Goal: Task Accomplishment & Management: Manage account settings

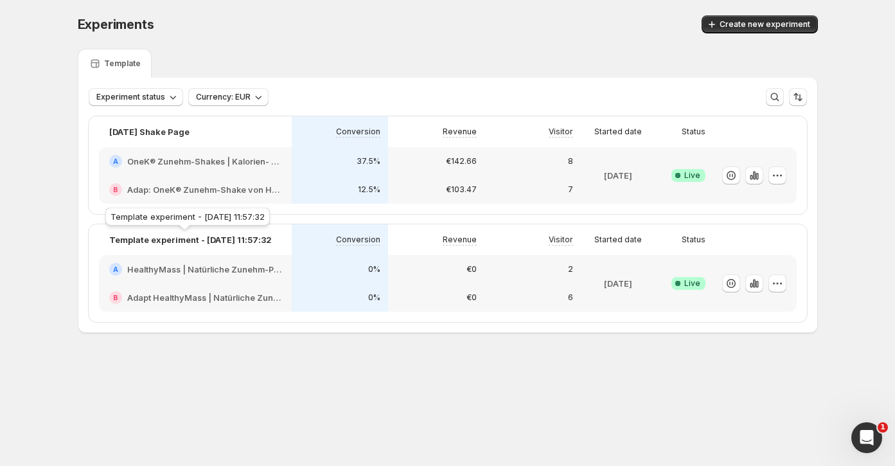
click at [172, 239] on p "Template experiment - [DATE] 11:57:32" at bounding box center [190, 239] width 163 height 13
click at [773, 281] on icon "button" at bounding box center [777, 283] width 13 height 13
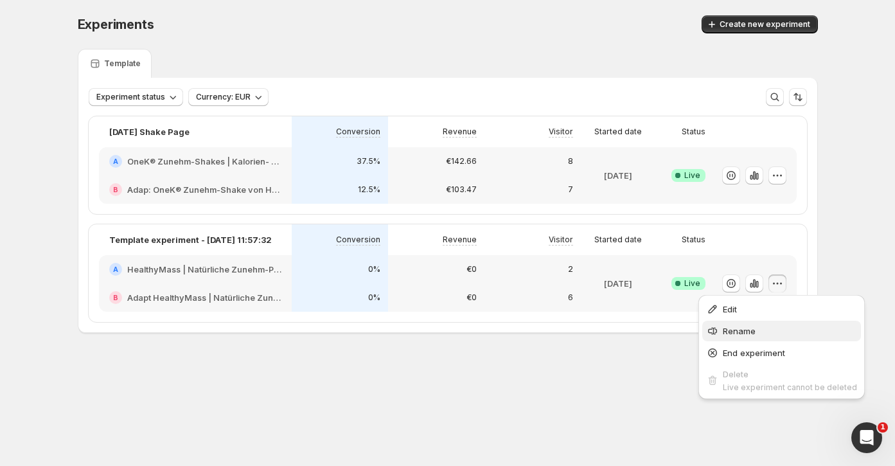
click at [758, 327] on span "Rename" at bounding box center [790, 331] width 134 height 13
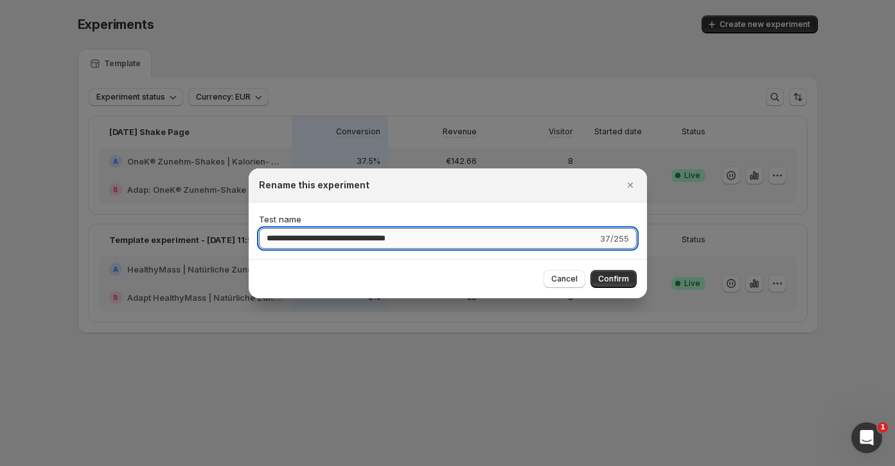
click at [363, 235] on input "**********" at bounding box center [428, 238] width 339 height 21
type input "**********"
click at [612, 274] on span "Confirm" at bounding box center [613, 279] width 31 height 10
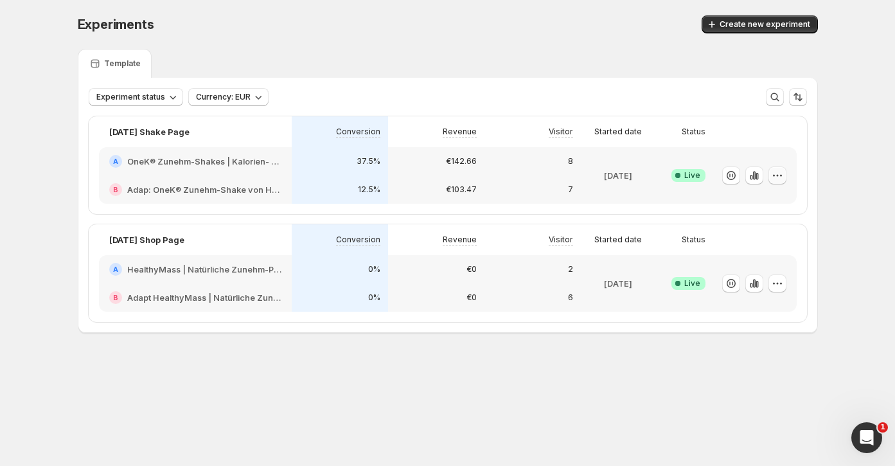
click at [770, 174] on button "button" at bounding box center [778, 175] width 18 height 18
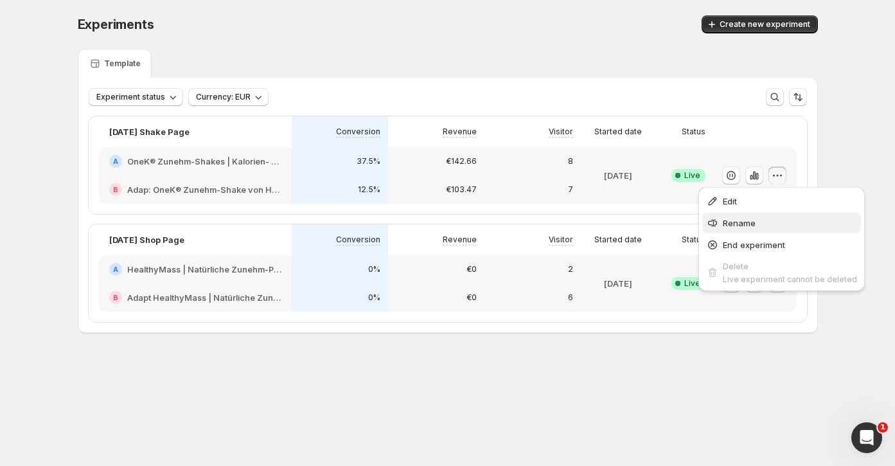
click at [752, 217] on span "Rename" at bounding box center [790, 223] width 134 height 13
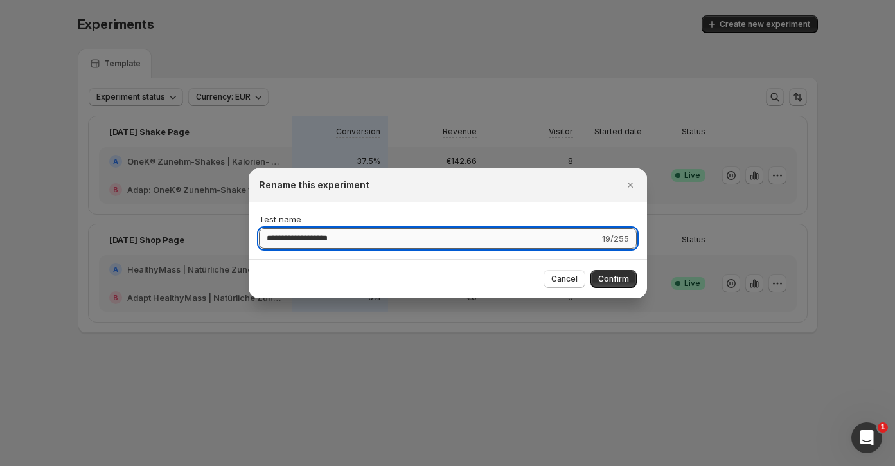
click at [276, 238] on input "**********" at bounding box center [429, 238] width 341 height 21
type input "**********"
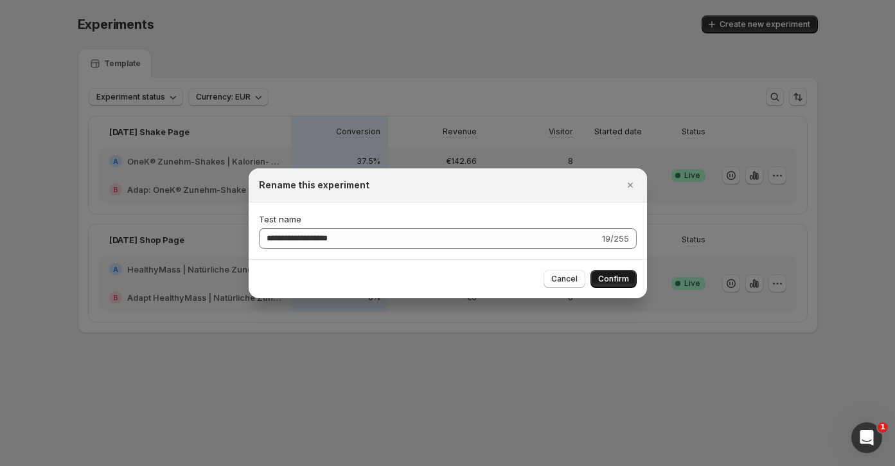
click at [613, 272] on button "Confirm" at bounding box center [614, 279] width 46 height 18
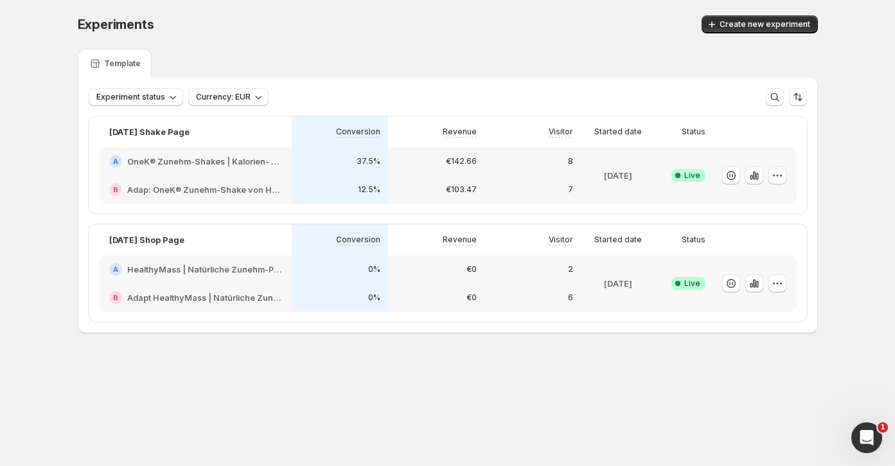
click at [244, 296] on h2 "Adapt HealthyMass | Natürliche Zunehm-Produkte: Shakes, [PERSON_NAME] & mehr" at bounding box center [204, 297] width 154 height 13
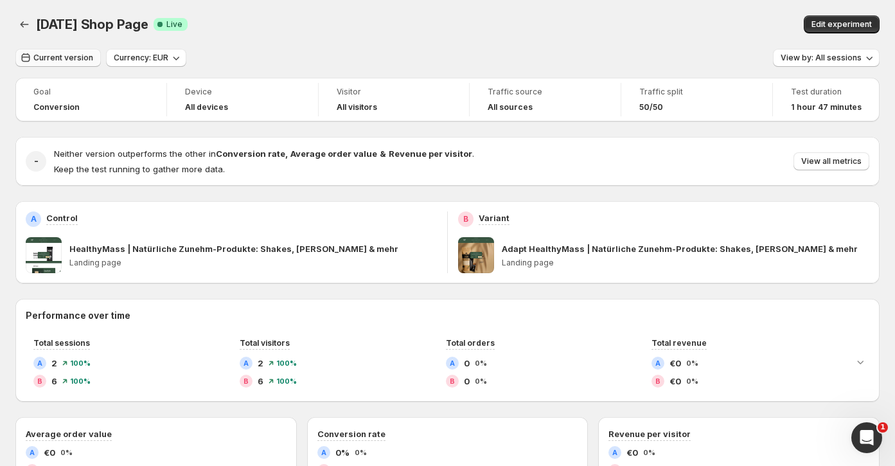
click at [41, 57] on span "Current version" at bounding box center [63, 58] width 60 height 10
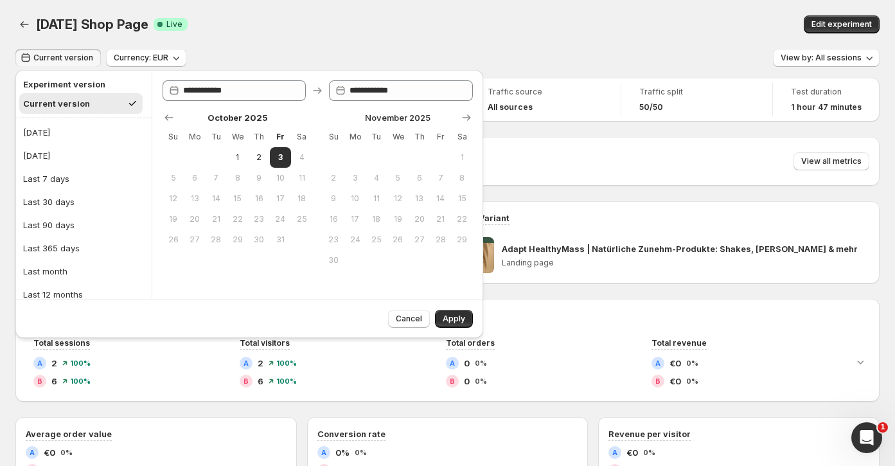
click at [68, 85] on h2 "Experiment version" at bounding box center [81, 84] width 116 height 13
click at [33, 25] on div at bounding box center [25, 24] width 21 height 18
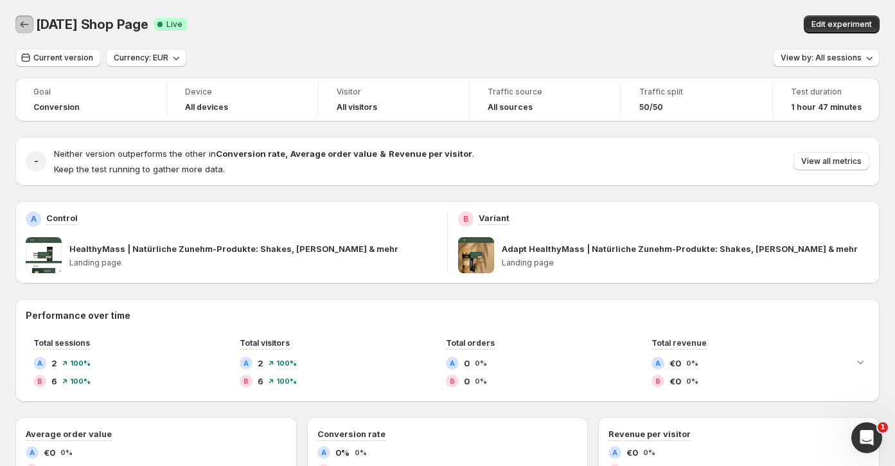
click at [27, 21] on icon "Back" at bounding box center [24, 24] width 13 height 13
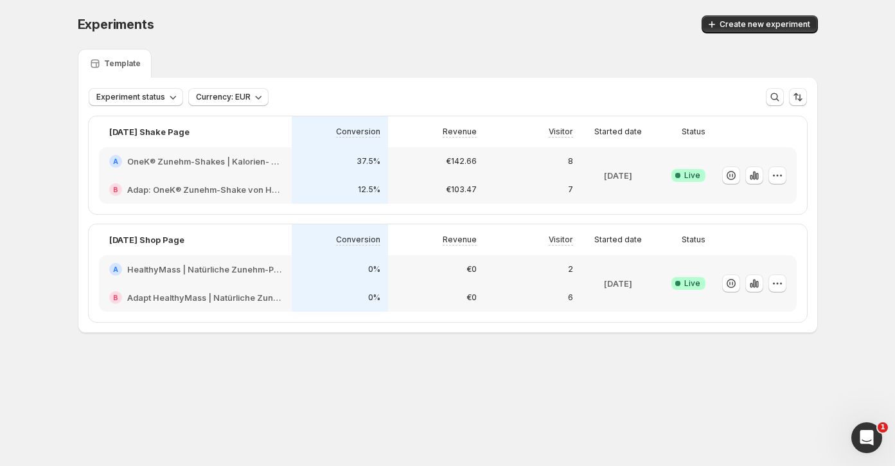
click at [210, 300] on h2 "Adapt HealthyMass | Natürliche Zunehm-Produkte: Shakes, [PERSON_NAME] & mehr" at bounding box center [204, 297] width 154 height 13
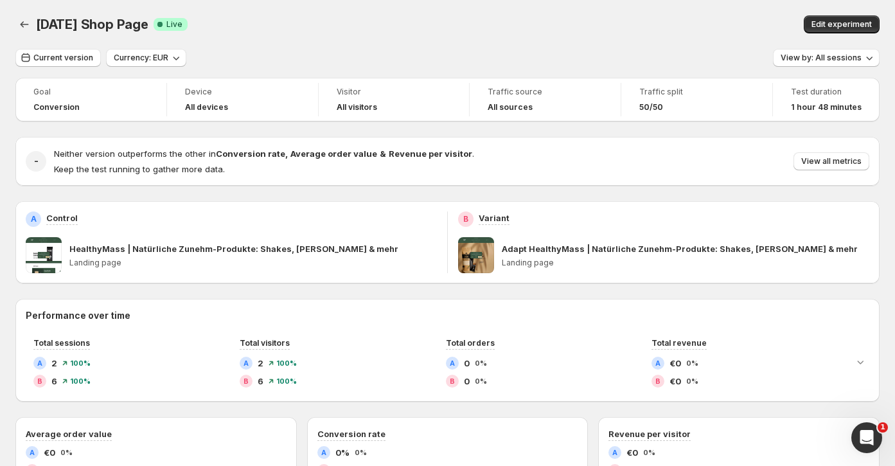
click at [99, 109] on div "Conversion" at bounding box center [90, 107] width 115 height 10
click at [19, 26] on icon "Back" at bounding box center [24, 24] width 13 height 13
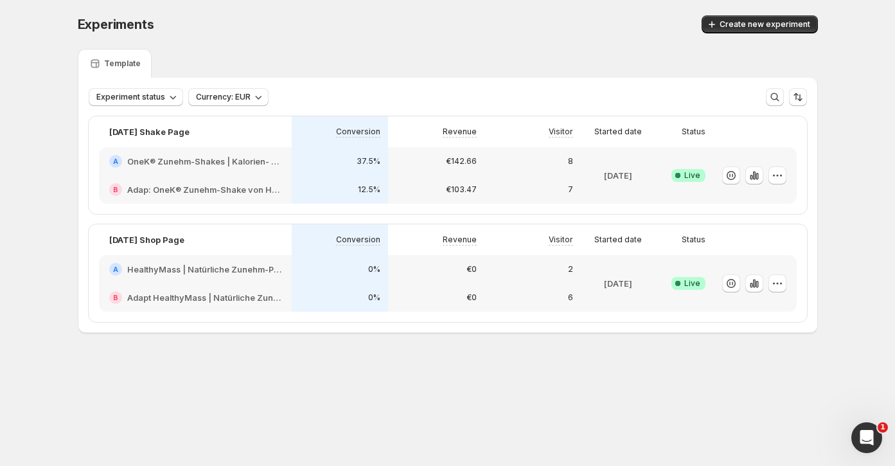
click at [166, 166] on h2 "OneK® Zunehm-Shakes | Kalorien- und proteinreich fürs Zunehmen" at bounding box center [204, 161] width 154 height 13
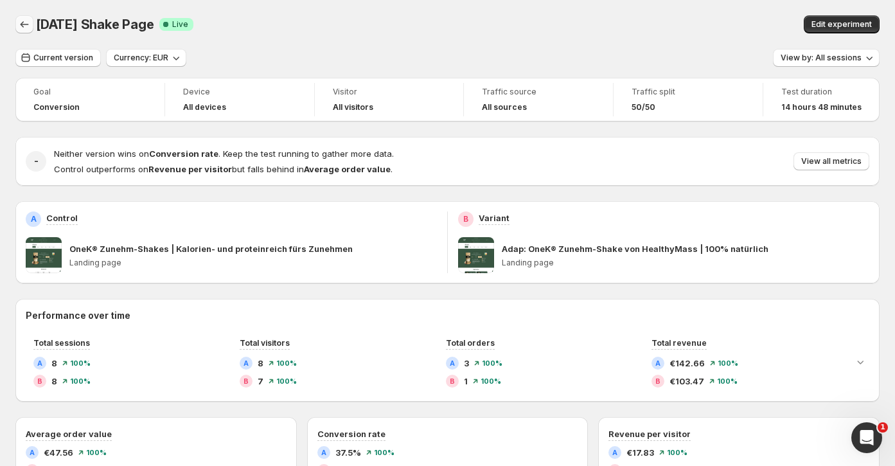
click at [20, 22] on icon "Back" at bounding box center [24, 24] width 13 height 13
